Goal: Transaction & Acquisition: Obtain resource

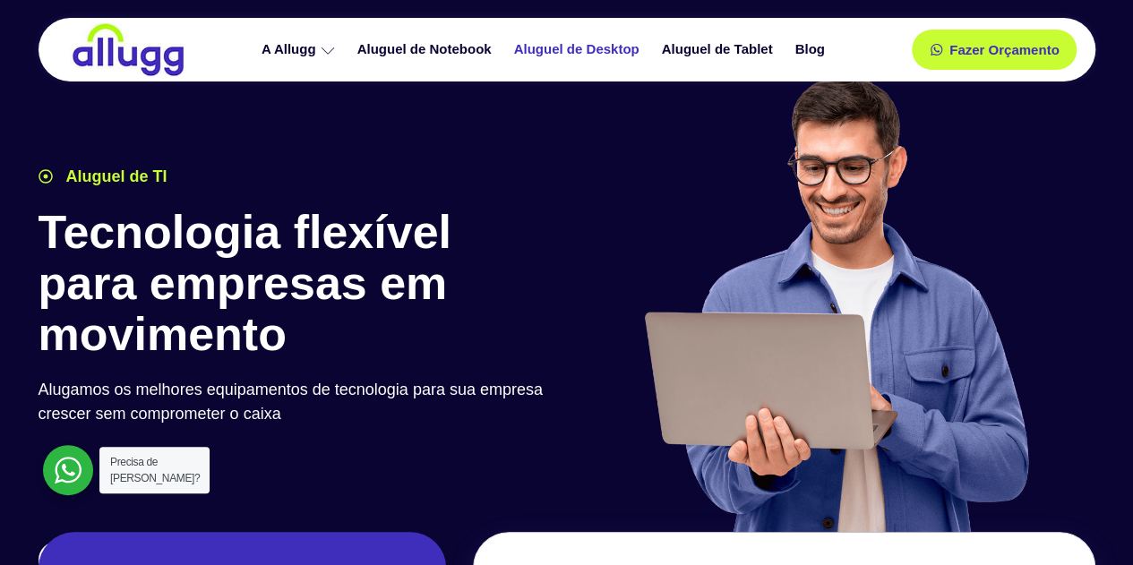
click at [556, 48] on link "Aluguel de Desktop" at bounding box center [579, 49] width 148 height 31
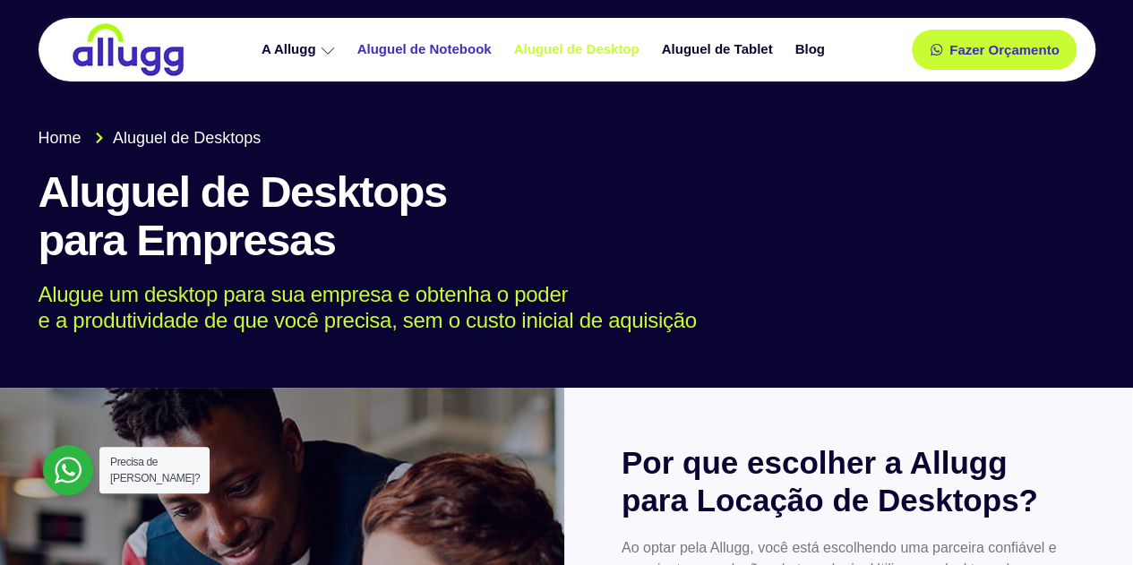
click at [425, 53] on link "Aluguel de Notebook" at bounding box center [427, 49] width 157 height 31
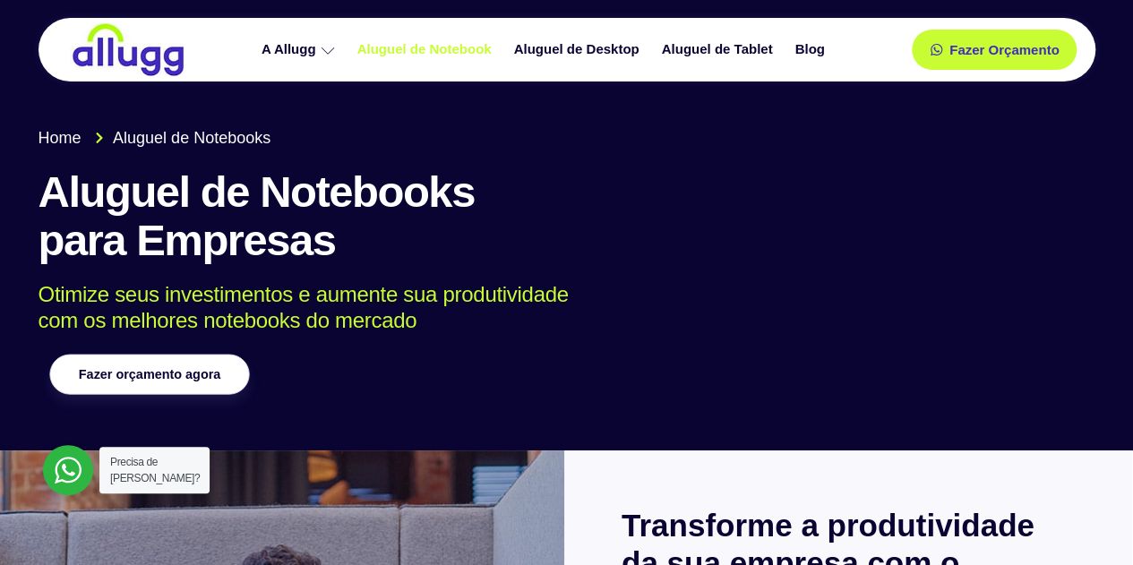
click at [163, 368] on span "Fazer orçamento agora" at bounding box center [149, 374] width 142 height 13
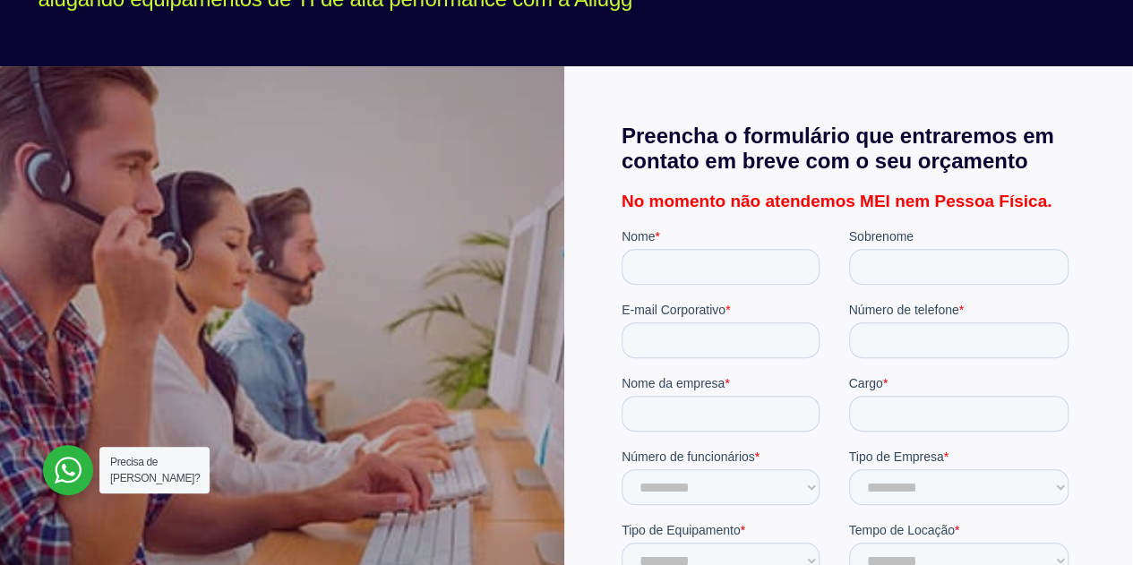
scroll to position [276, 0]
